Goal: Check status: Check status

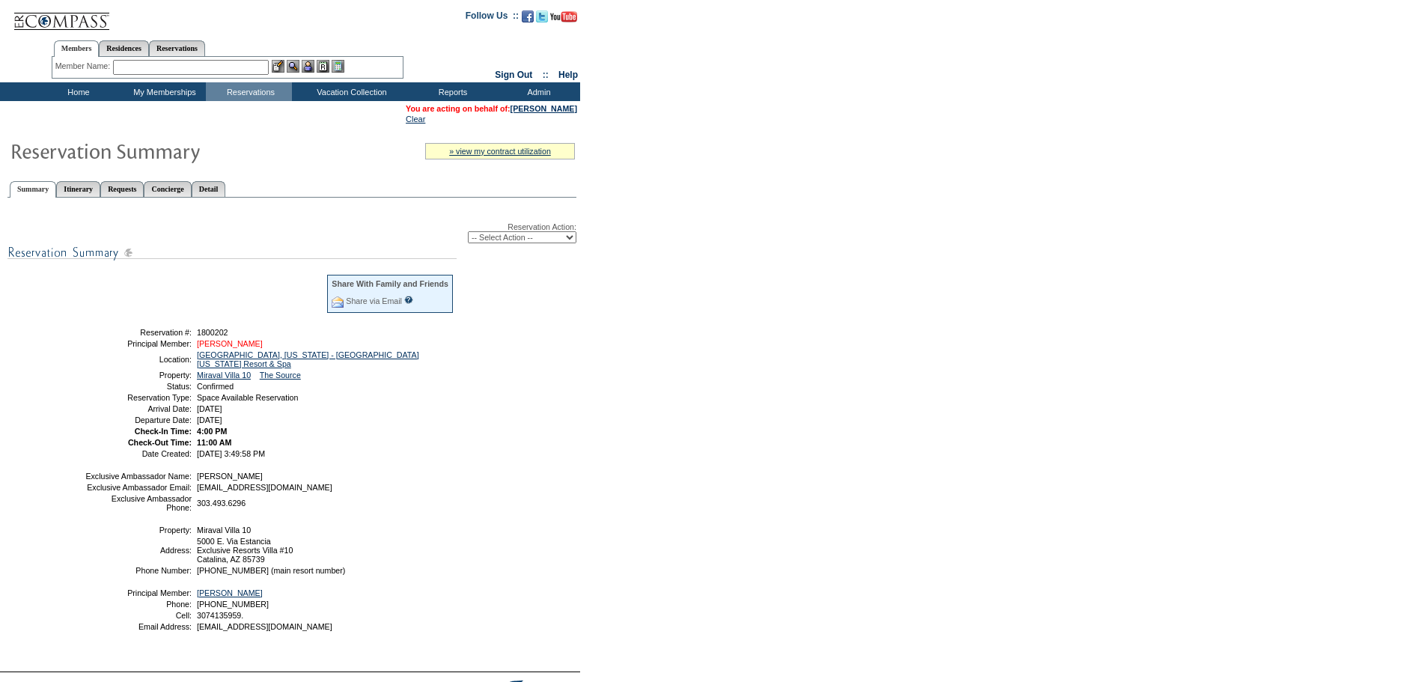
click at [225, 348] on link "[PERSON_NAME]" at bounding box center [230, 343] width 66 height 9
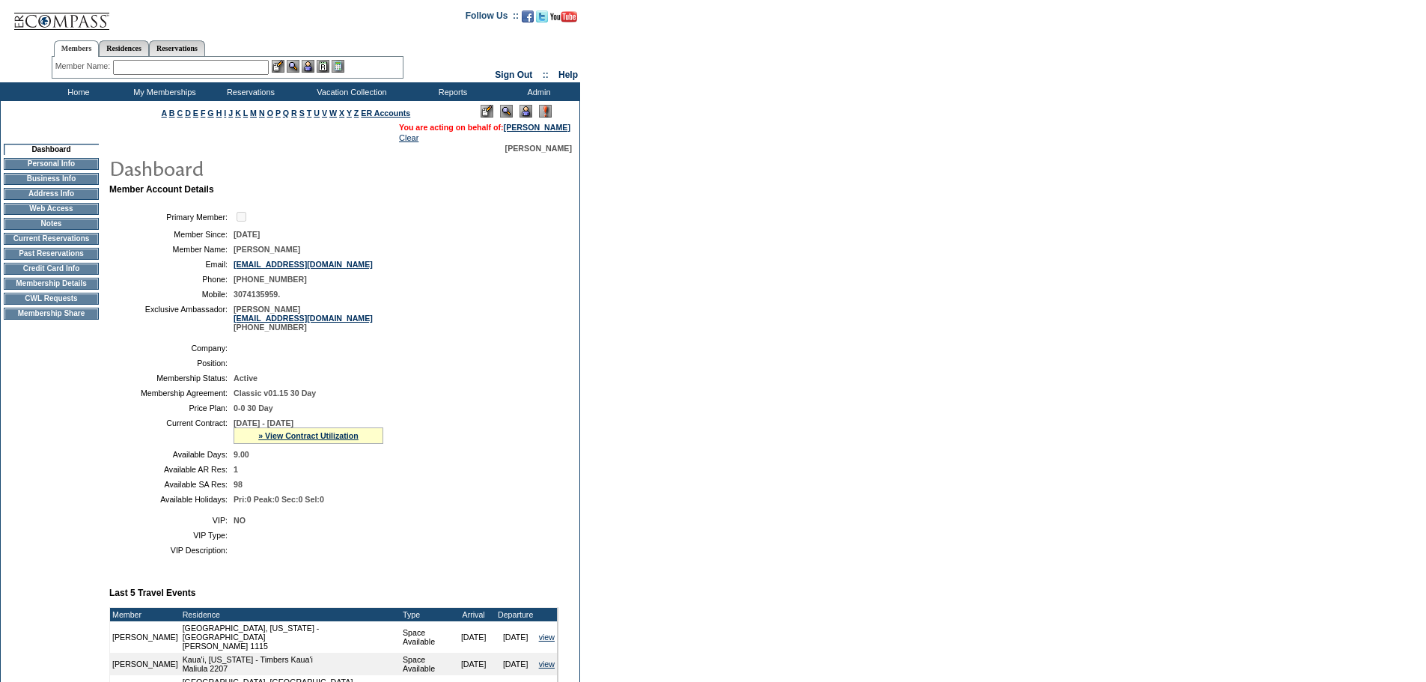
click at [539, 314] on td "Ford, Marisa mford@exclusiveresorts.com 303-493-6296" at bounding box center [393, 318] width 319 height 27
click at [521, 276] on table "Primary Member: Member Since: 2/27/2018 Member Name: Aimee Harris Email: aimeeh…" at bounding box center [333, 271] width 449 height 134
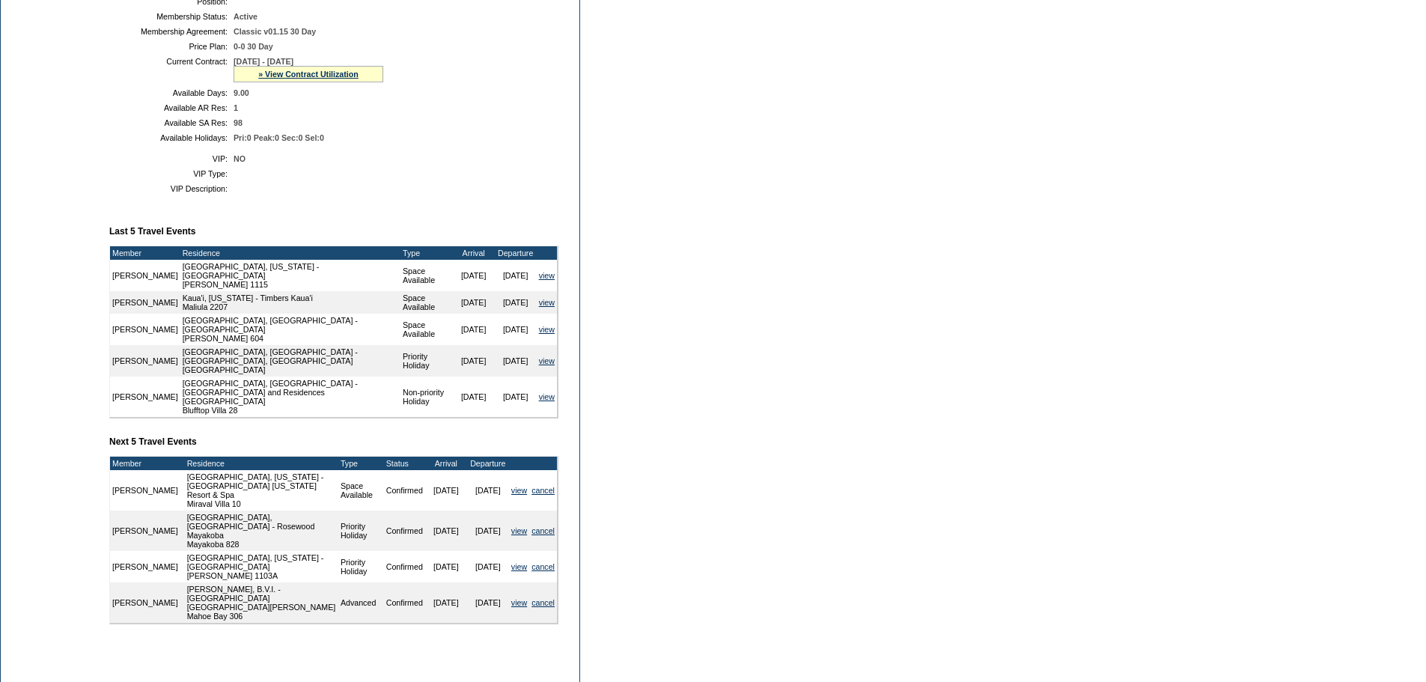
scroll to position [399, 0]
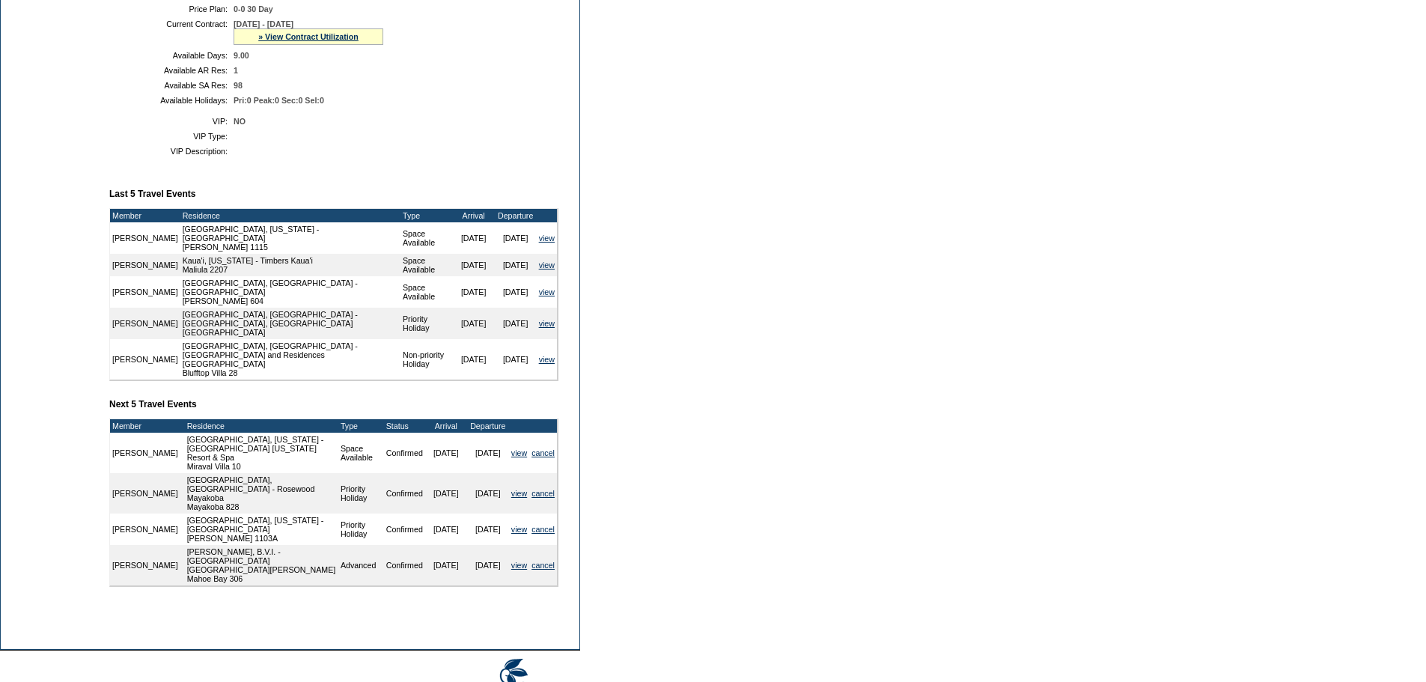
click at [750, 446] on form "Follow Us ::" at bounding box center [713, 163] width 1426 height 1125
drag, startPoint x: 553, startPoint y: 460, endPoint x: 694, endPoint y: 511, distance: 150.1
click at [703, 515] on form "Follow Us ::" at bounding box center [713, 163] width 1426 height 1125
click at [523, 454] on link "view" at bounding box center [519, 452] width 16 height 9
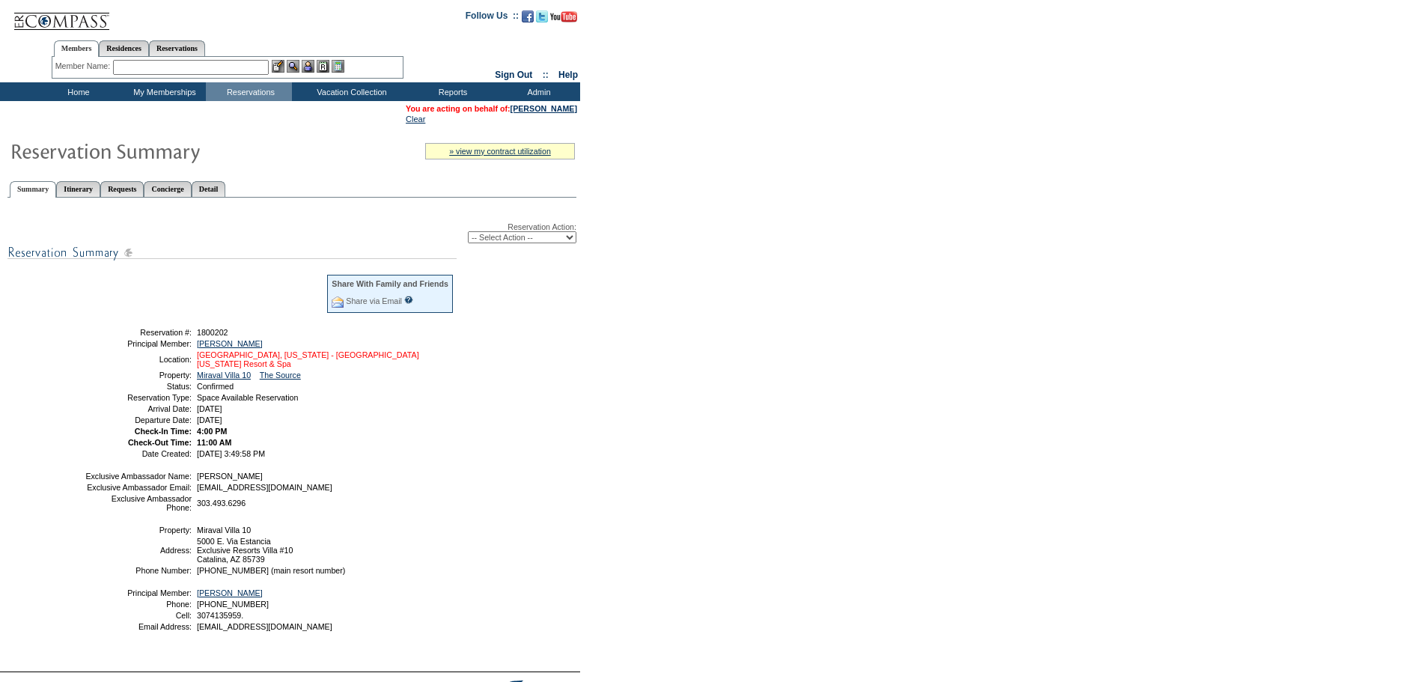
click at [350, 358] on link "[GEOGRAPHIC_DATA], [US_STATE] - [GEOGRAPHIC_DATA] [US_STATE] Resort & Spa" at bounding box center [308, 359] width 222 height 18
